Goal: Participate in discussion: Engage in conversation with other users on a specific topic

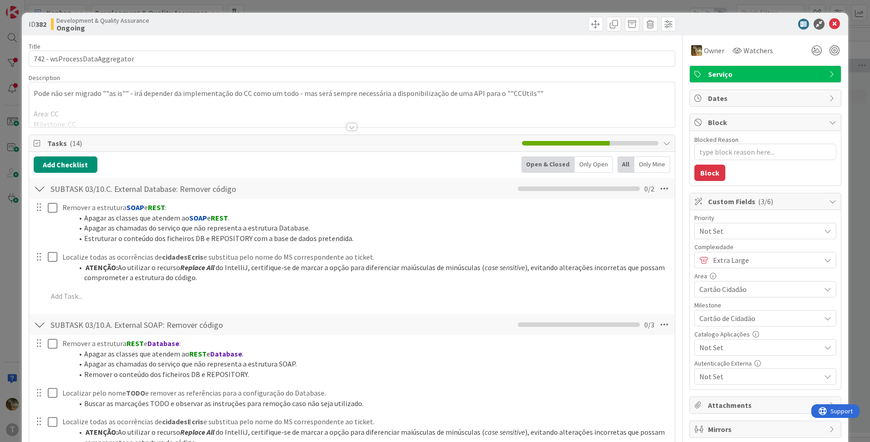
type textarea "x"
click at [829, 24] on icon at bounding box center [834, 24] width 11 height 11
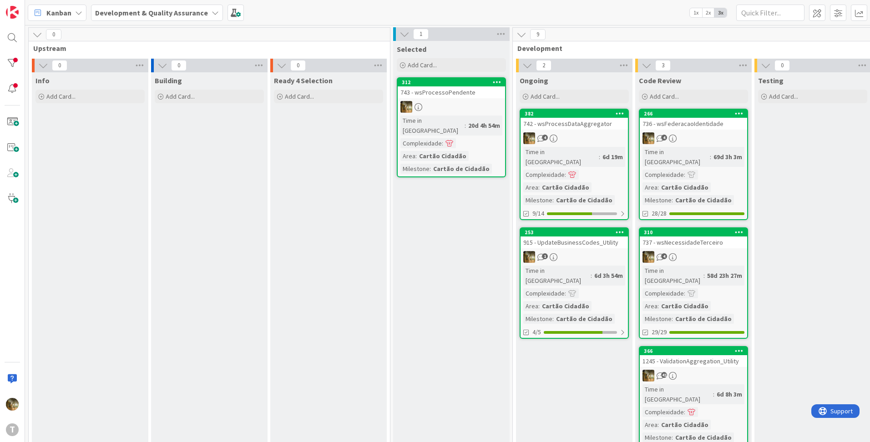
click at [559, 139] on div "4" at bounding box center [574, 138] width 107 height 12
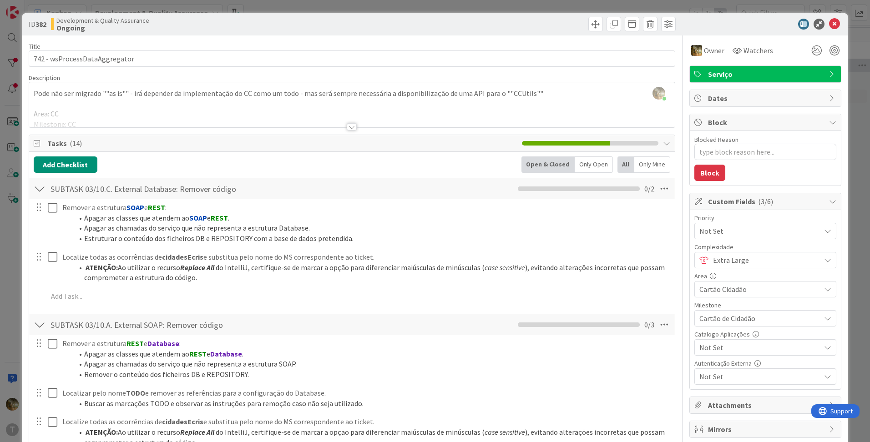
scroll to position [455, 0]
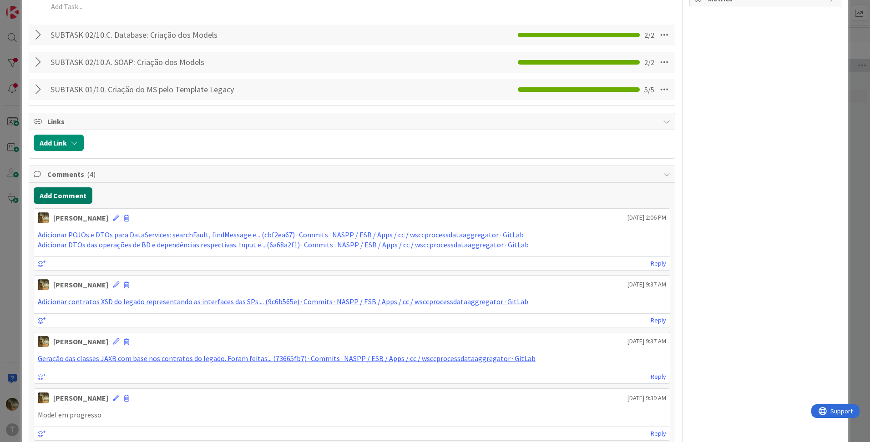
click at [54, 203] on button "Add Comment" at bounding box center [63, 195] width 59 height 16
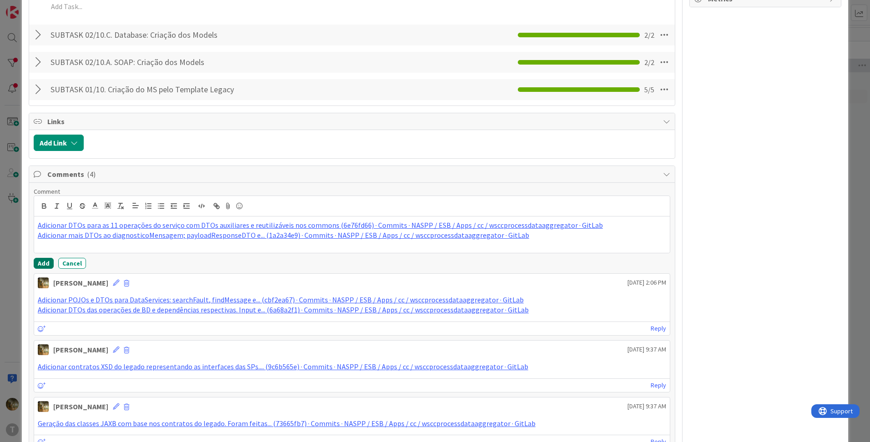
click at [45, 263] on button "Add" at bounding box center [44, 263] width 20 height 11
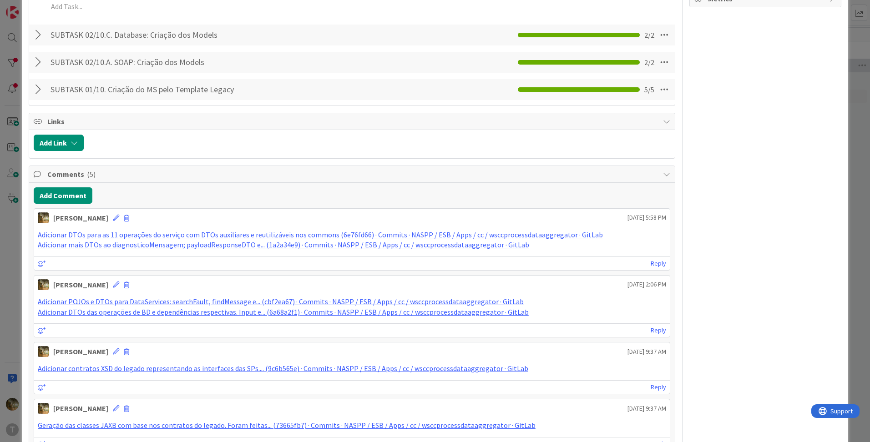
click at [33, 36] on div "SUBTASK 02/10.C. Database: Criação dos Models Checklist Name 45 / 64 SUBTASK 02…" at bounding box center [352, 35] width 646 height 21
click at [36, 36] on div at bounding box center [40, 35] width 12 height 16
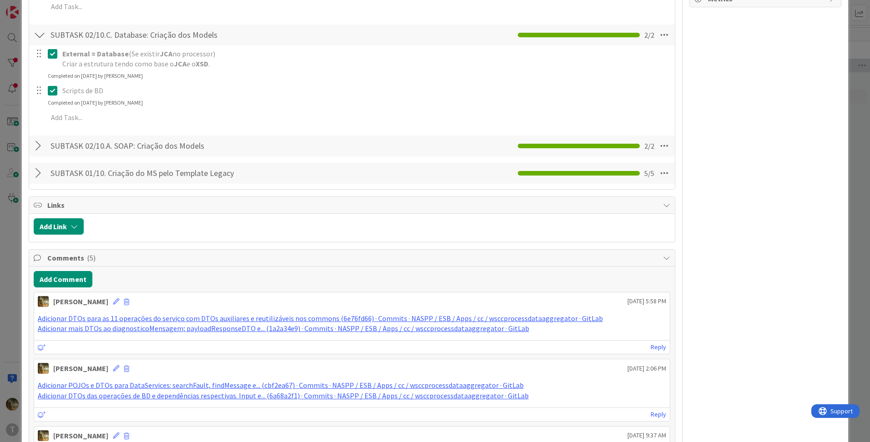
click at [36, 36] on div at bounding box center [40, 35] width 12 height 16
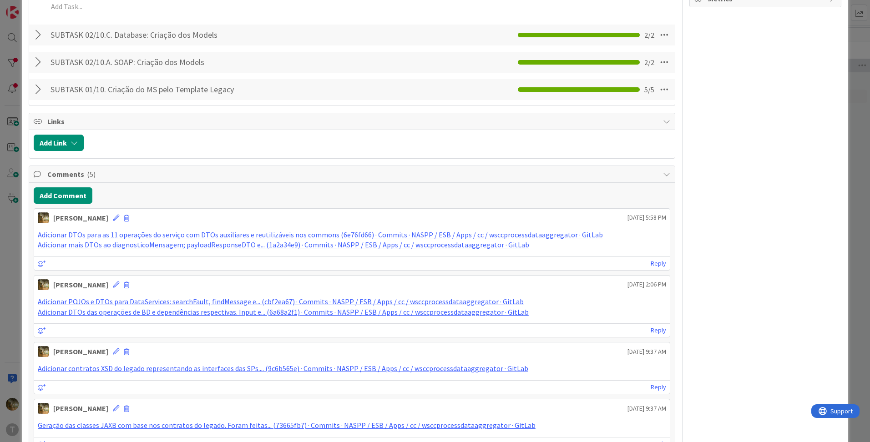
click at [38, 35] on div at bounding box center [40, 35] width 12 height 16
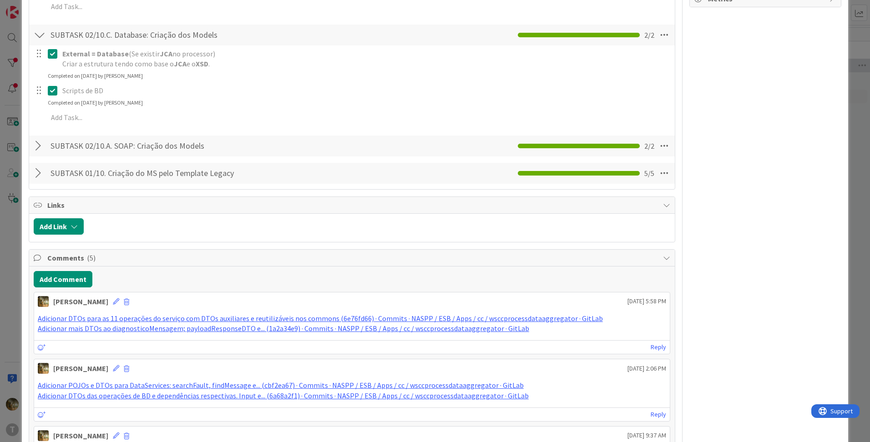
click at [40, 35] on div at bounding box center [40, 35] width 12 height 16
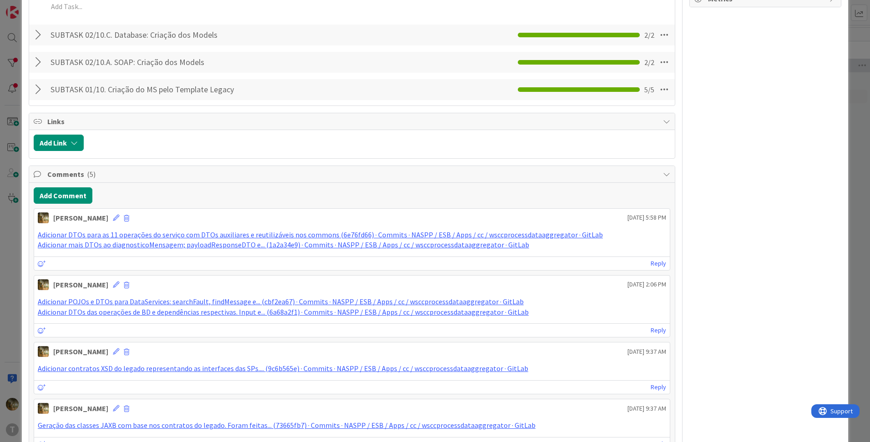
scroll to position [304, 0]
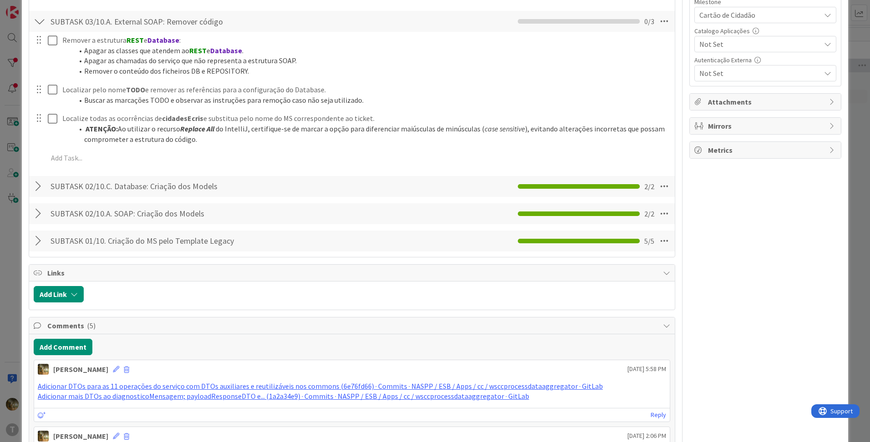
click at [37, 216] on div at bounding box center [40, 214] width 12 height 16
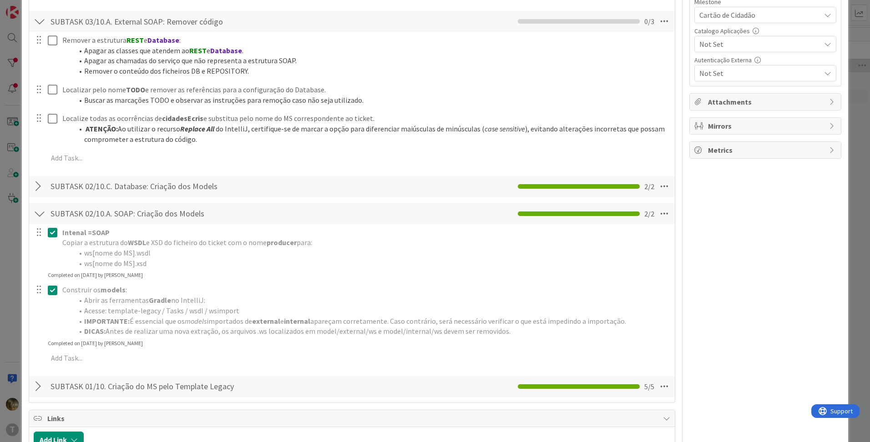
click at [37, 215] on div at bounding box center [40, 214] width 12 height 16
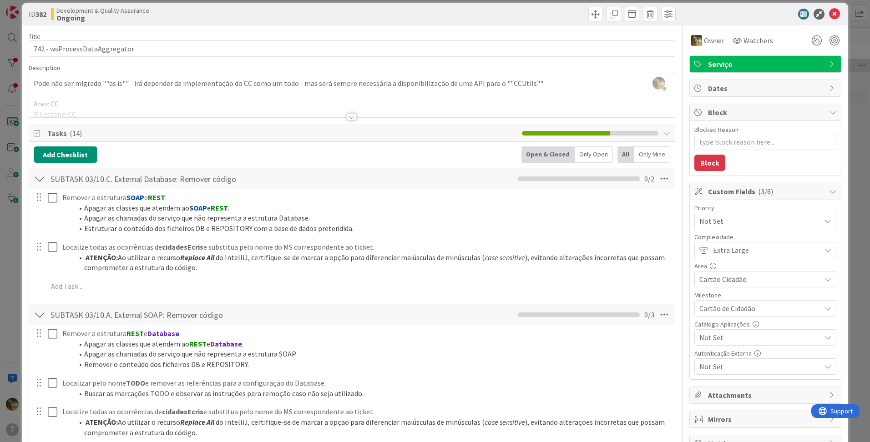
scroll to position [0, 0]
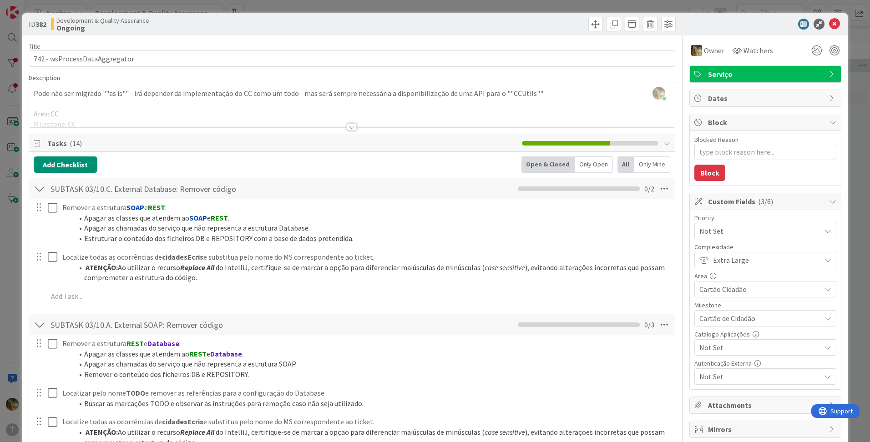
type textarea "x"
